Goal: Transaction & Acquisition: Purchase product/service

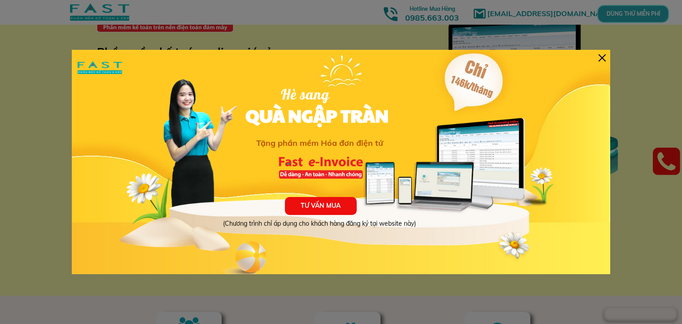
click at [603, 57] on div at bounding box center [602, 57] width 7 height 7
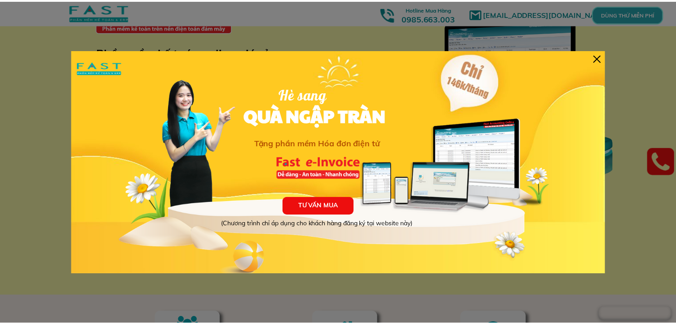
scroll to position [42, 0]
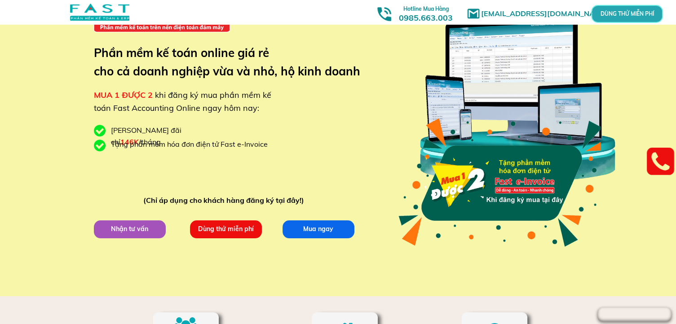
click at [235, 226] on p "Dùng thử miễn phí" at bounding box center [225, 229] width 72 height 18
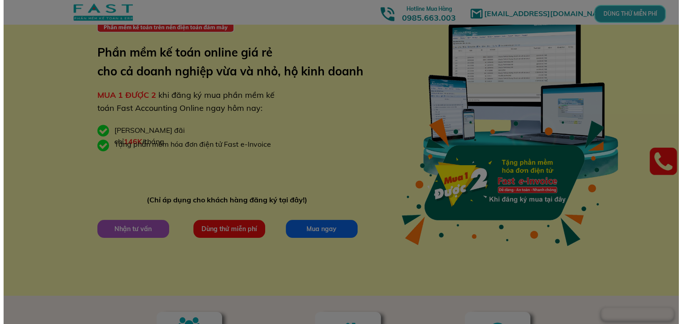
scroll to position [0, 0]
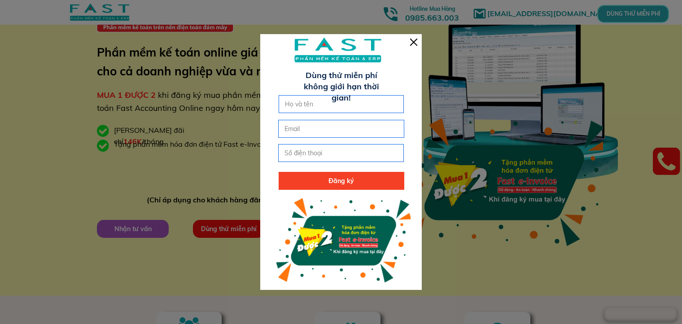
click at [303, 105] on input "text" at bounding box center [342, 104] width 118 height 17
type input "G"
type input "A"
type input "Ánh"
click at [302, 152] on input "tel" at bounding box center [341, 153] width 118 height 17
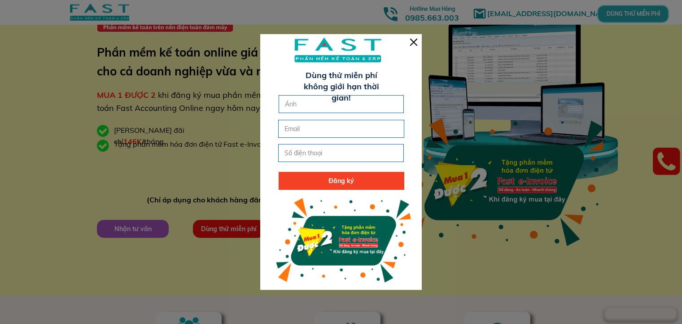
click at [414, 40] on div at bounding box center [413, 42] width 7 height 7
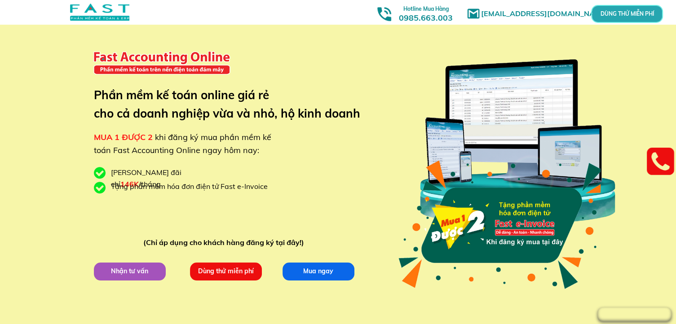
click at [329, 271] on p "Mua ngay" at bounding box center [318, 271] width 72 height 18
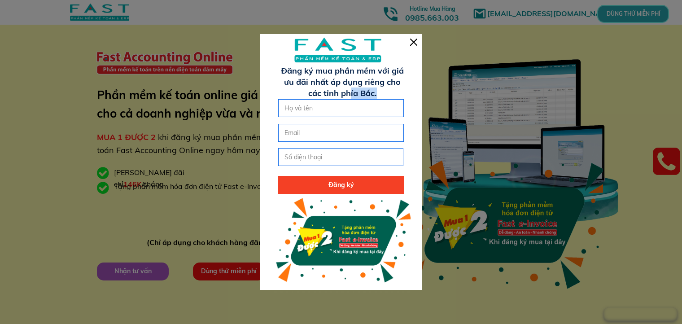
drag, startPoint x: 184, startPoint y: 195, endPoint x: 382, endPoint y: 65, distance: 237.4
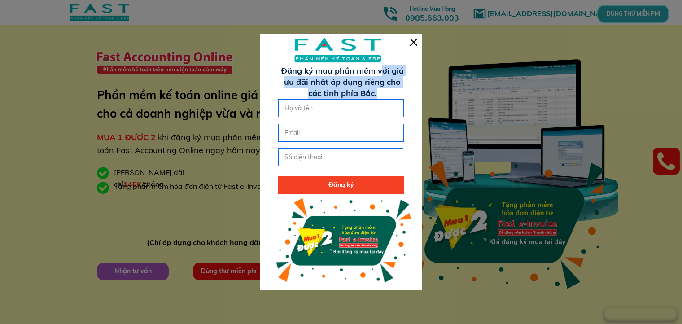
click at [413, 44] on div at bounding box center [413, 42] width 7 height 7
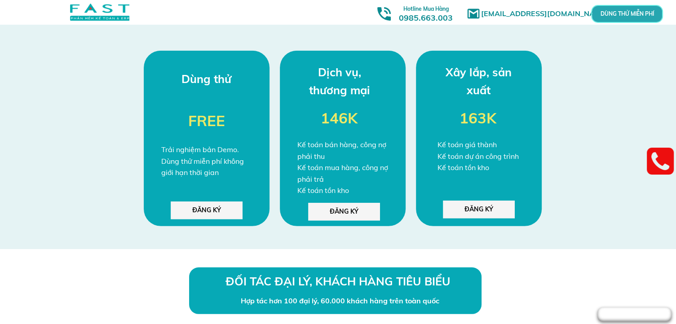
scroll to position [2389, 0]
